Goal: Information Seeking & Learning: Learn about a topic

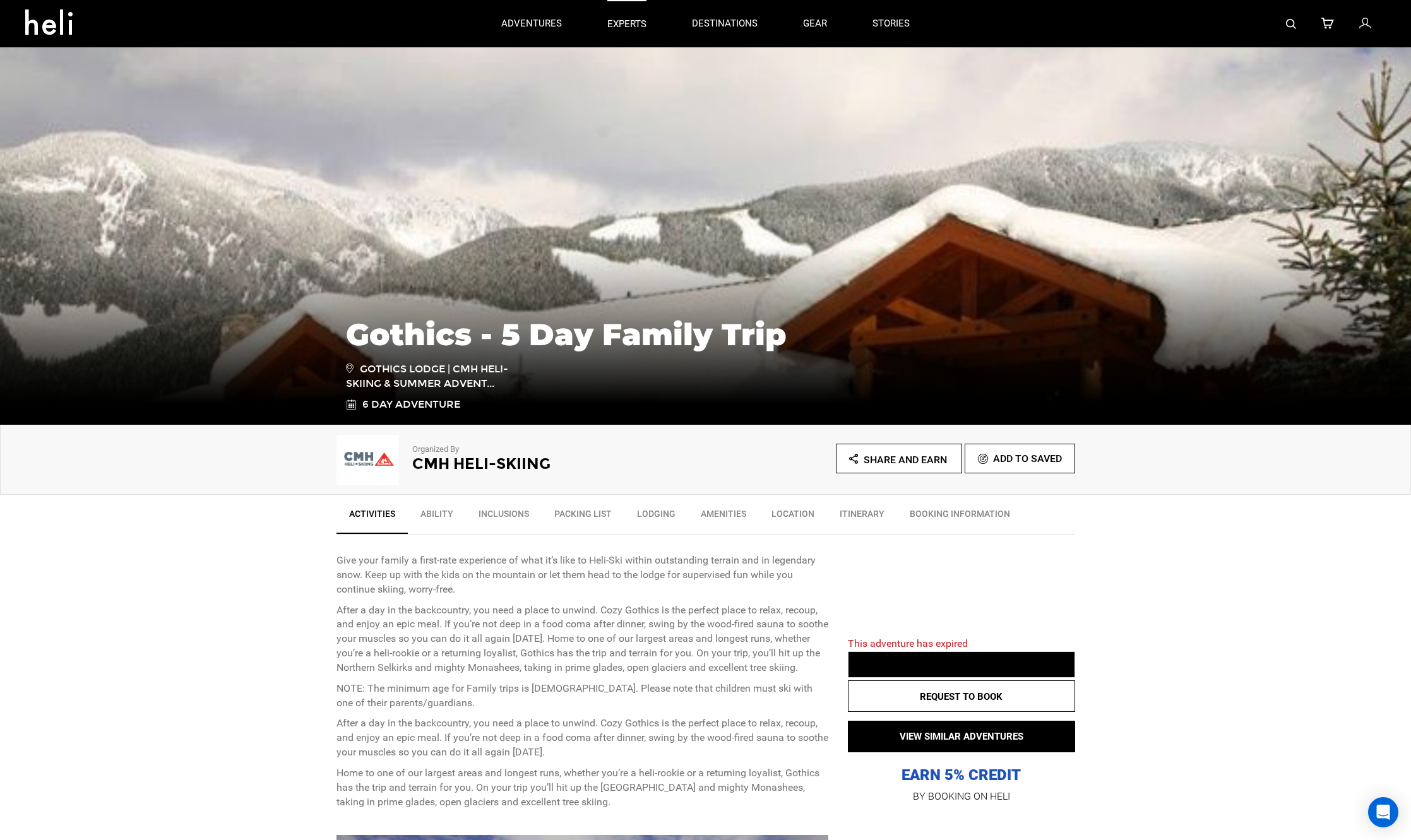
click at [645, 26] on p "experts" at bounding box center [627, 24] width 39 height 13
click at [515, 512] on link "Inclusions" at bounding box center [503, 516] width 75 height 32
click at [440, 512] on link "Ability" at bounding box center [437, 516] width 58 height 32
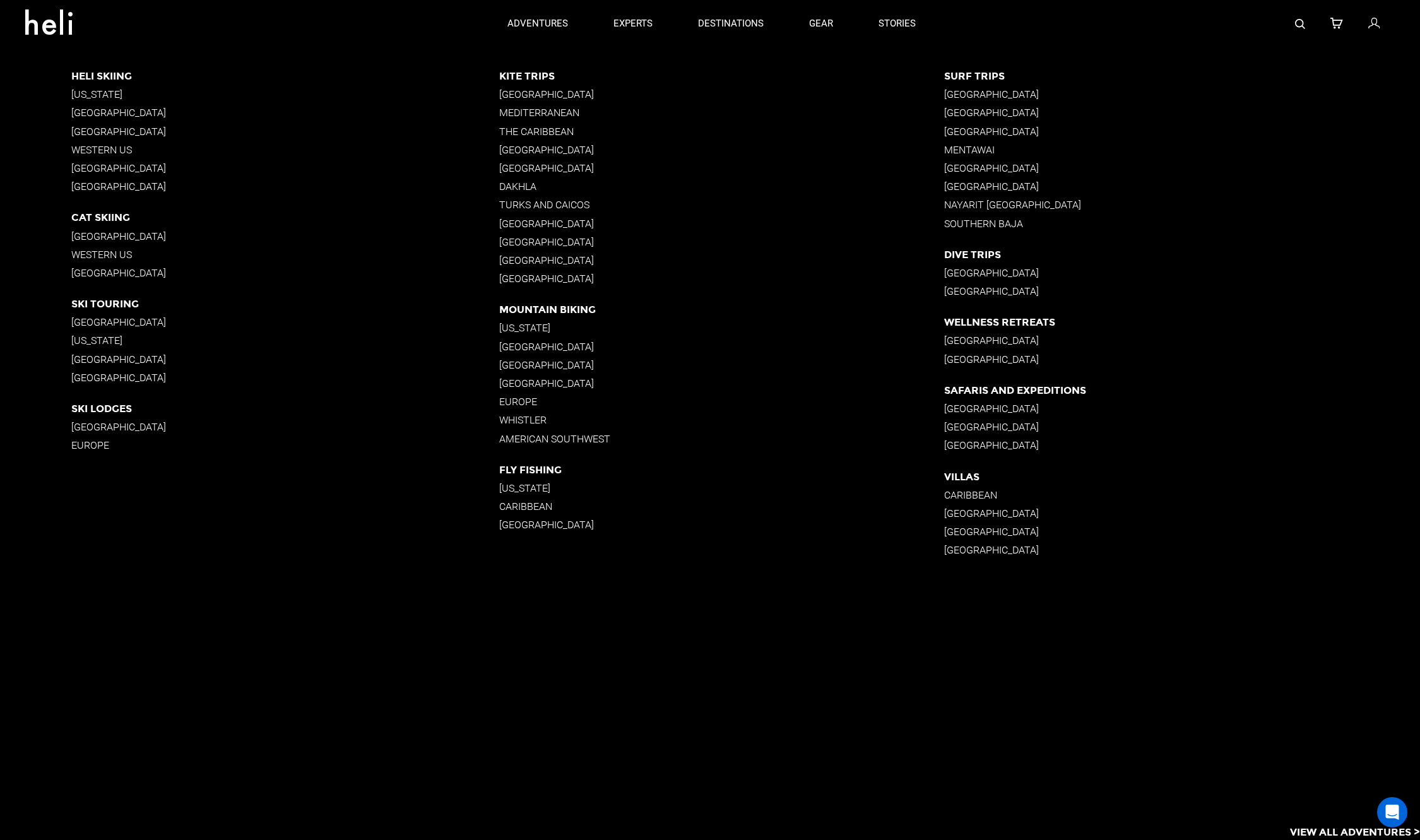
click at [136, 110] on p "[GEOGRAPHIC_DATA]" at bounding box center [285, 113] width 428 height 12
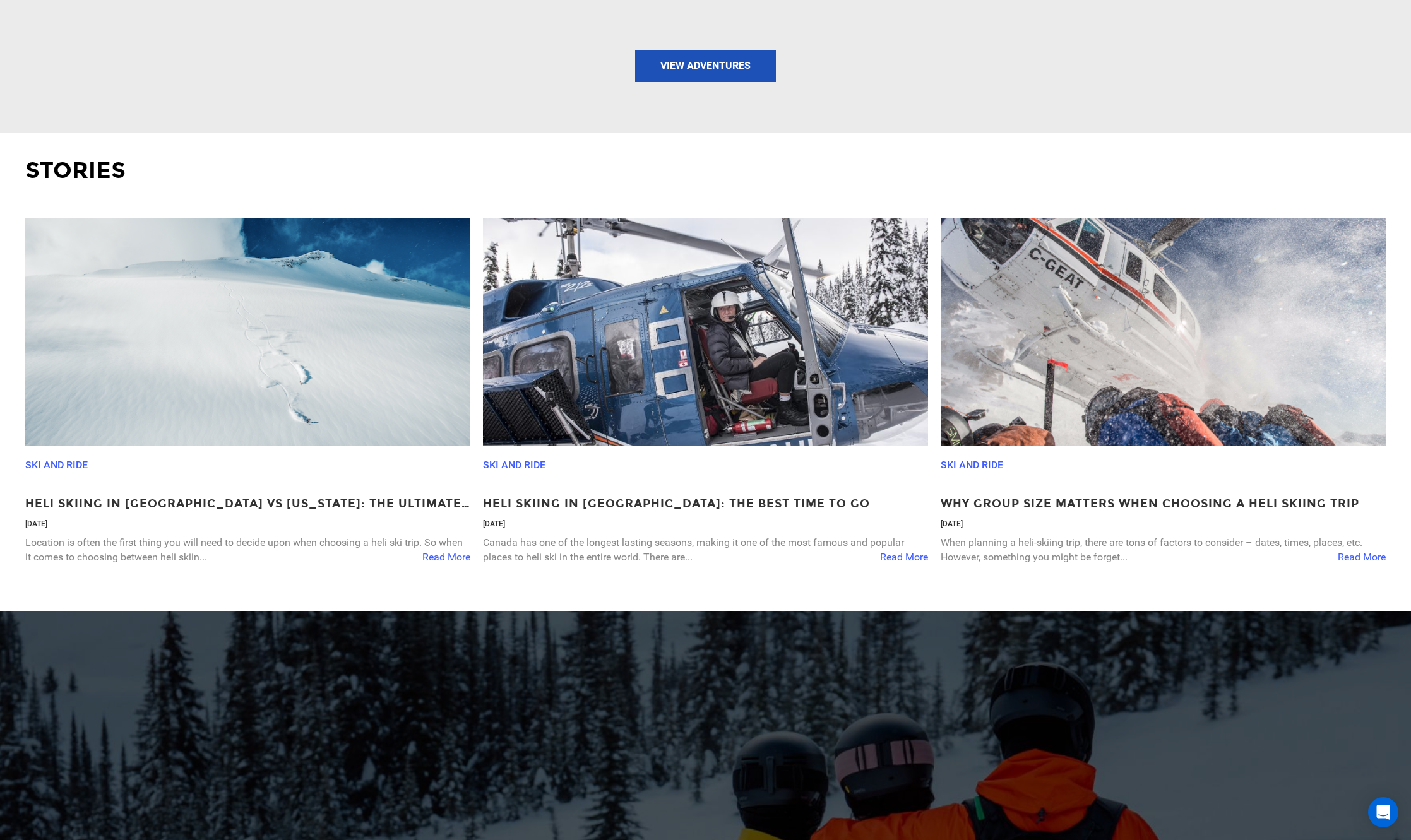
scroll to position [2174, 0]
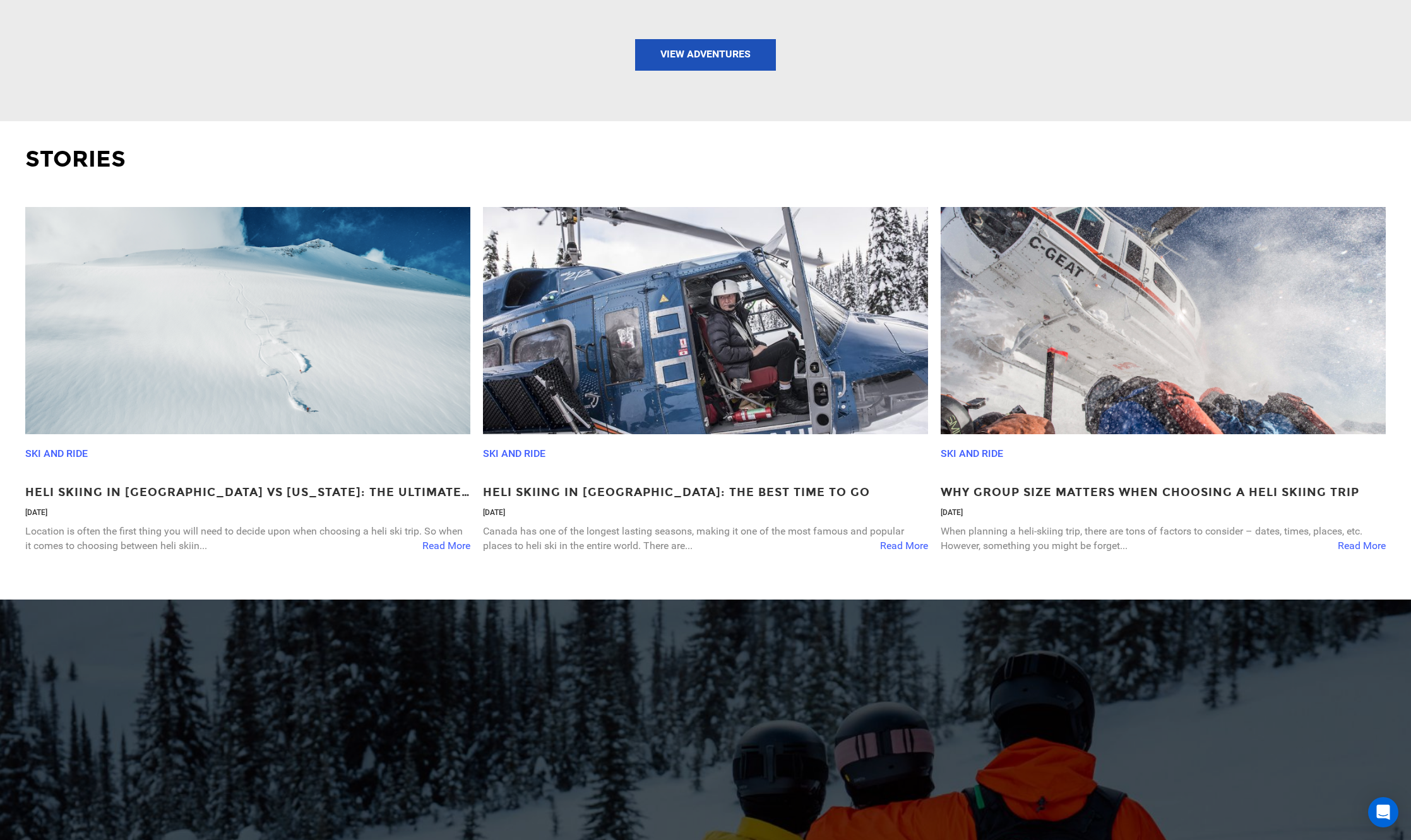
click at [1147, 354] on img at bounding box center [1163, 320] width 445 height 227
